Goal: Navigation & Orientation: Find specific page/section

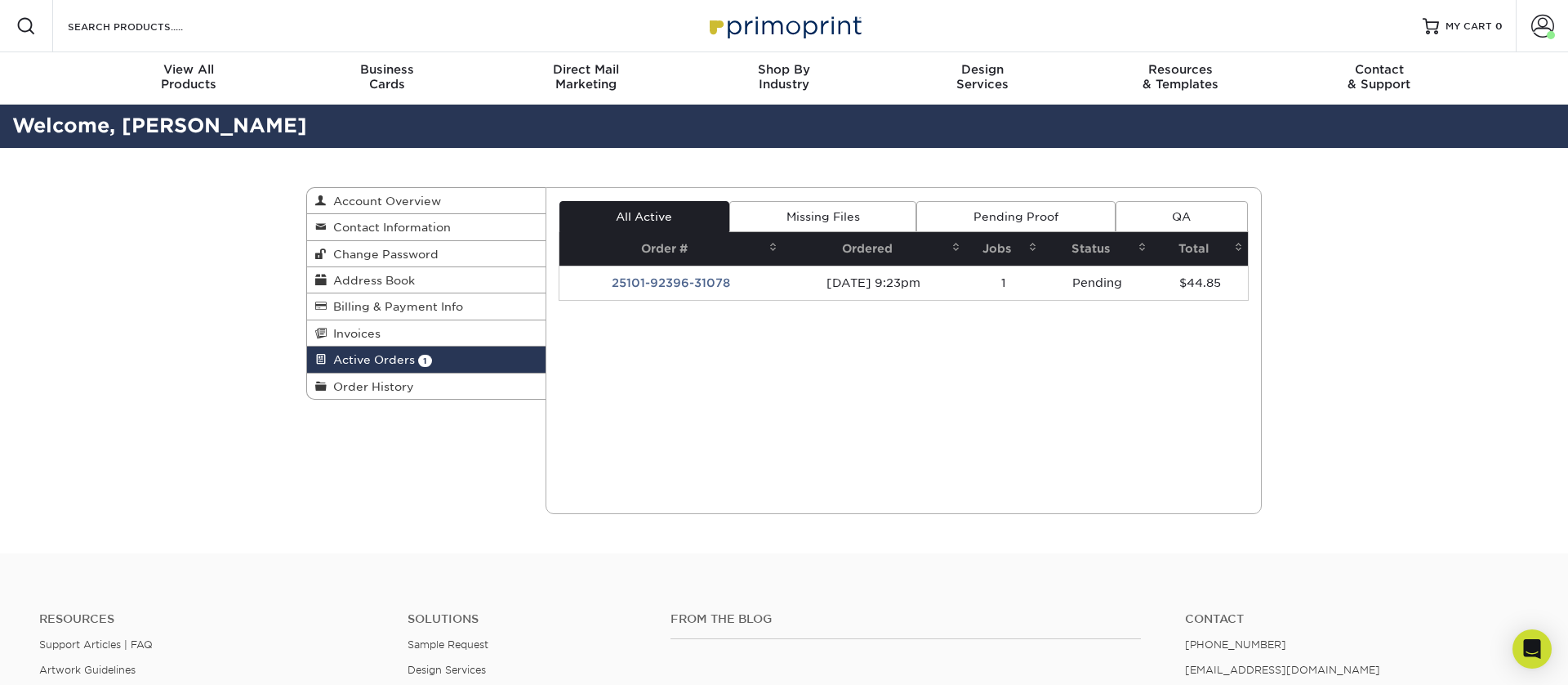
click at [811, 22] on img at bounding box center [784, 26] width 163 height 35
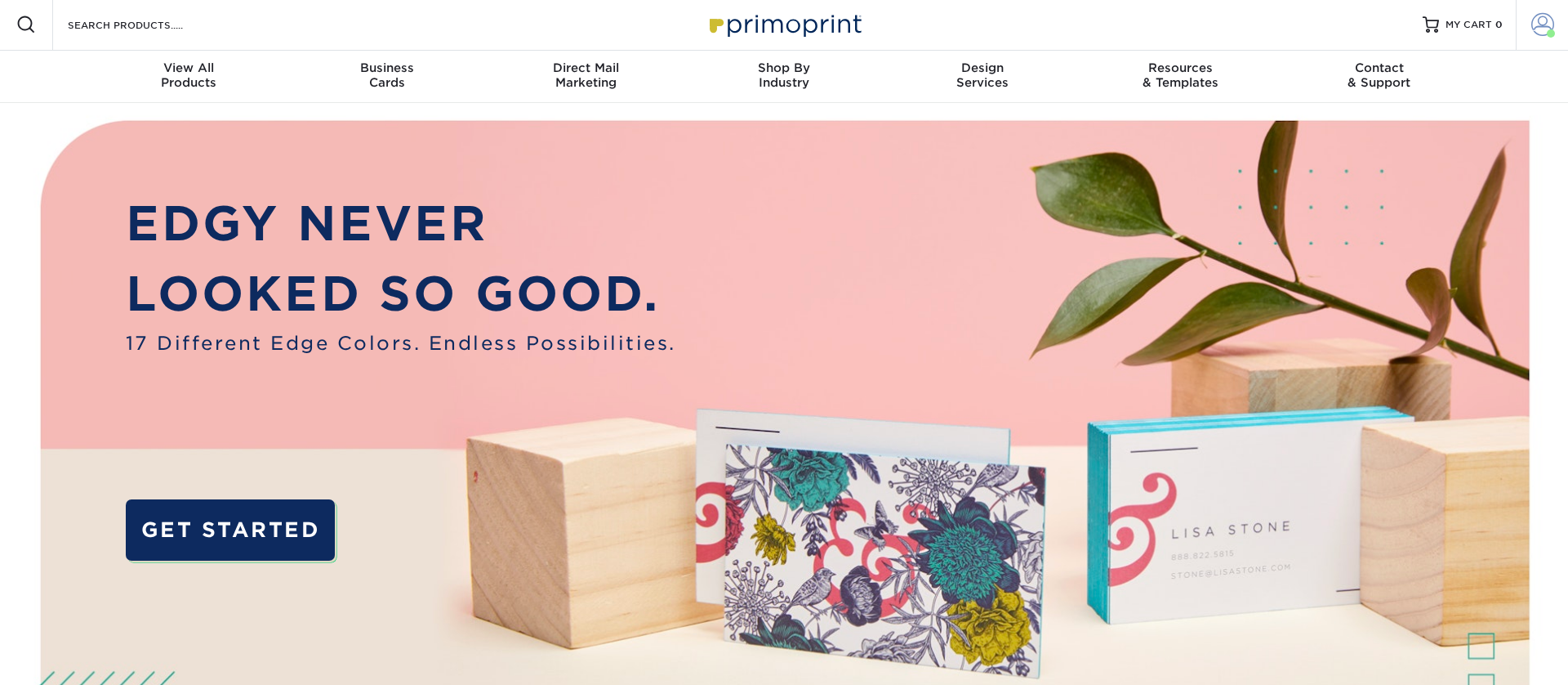
click at [1537, 22] on span at bounding box center [1543, 25] width 23 height 23
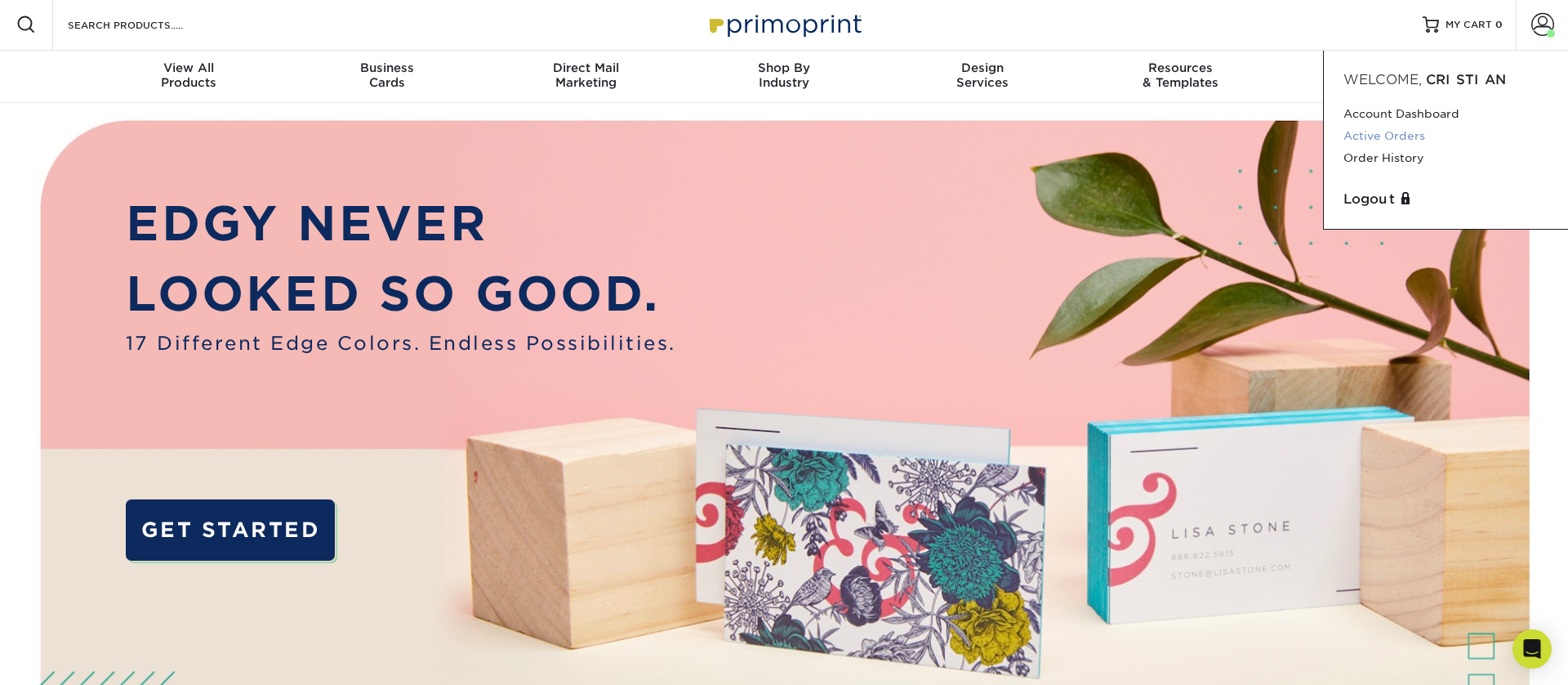
click at [1362, 143] on link "Active Orders" at bounding box center [1446, 136] width 205 height 22
